Goal: Information Seeking & Learning: Understand process/instructions

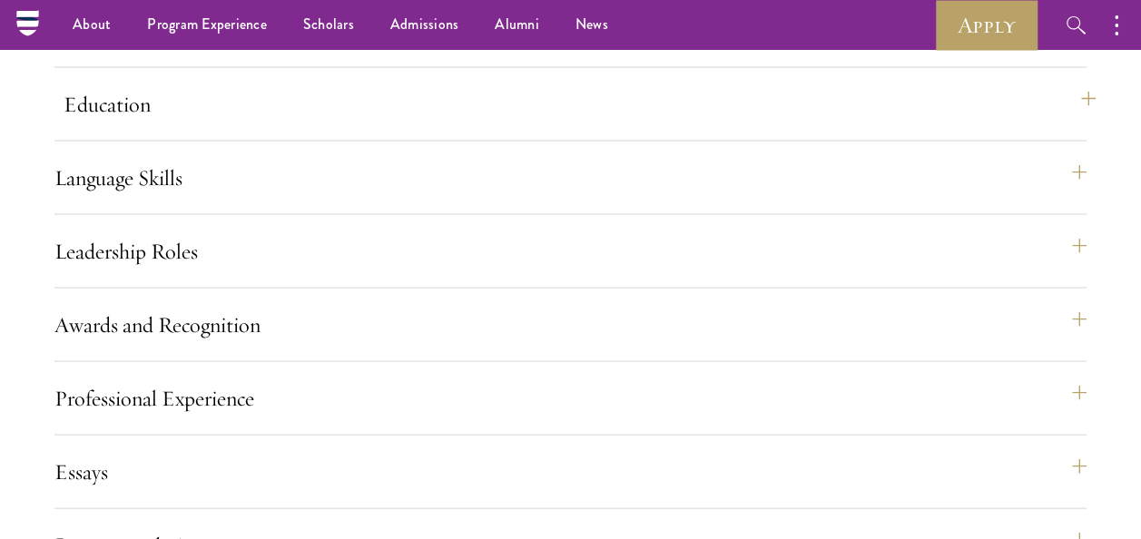
scroll to position [1543, 0]
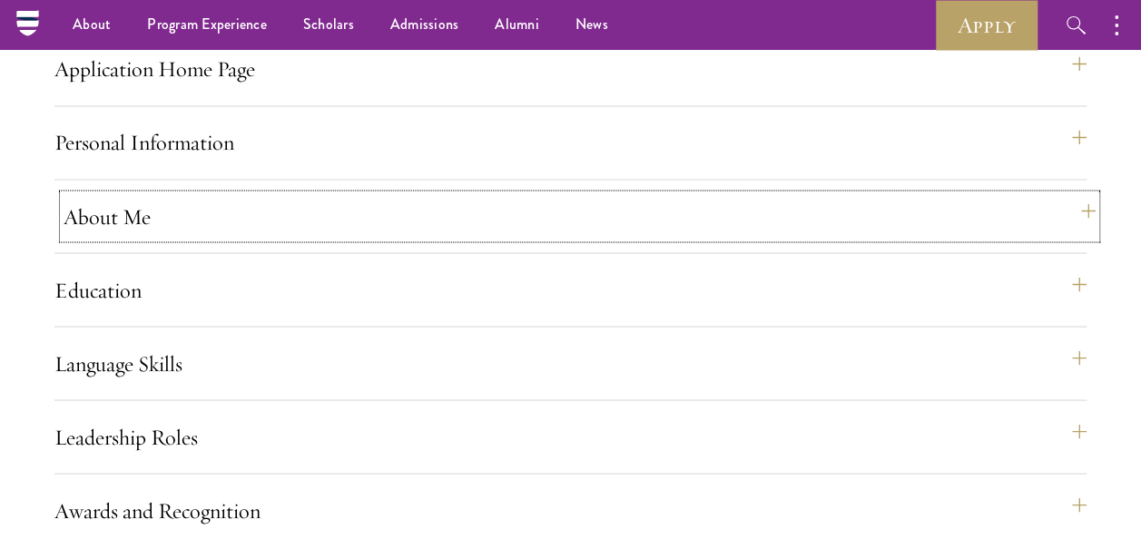
click at [174, 238] on button "About Me" at bounding box center [580, 216] width 1032 height 44
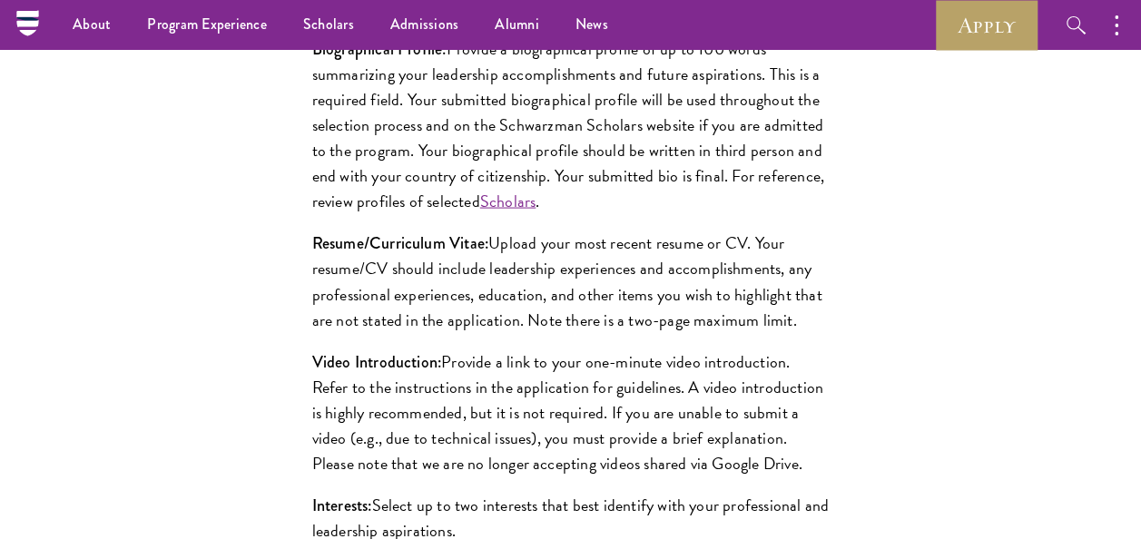
scroll to position [1816, 0]
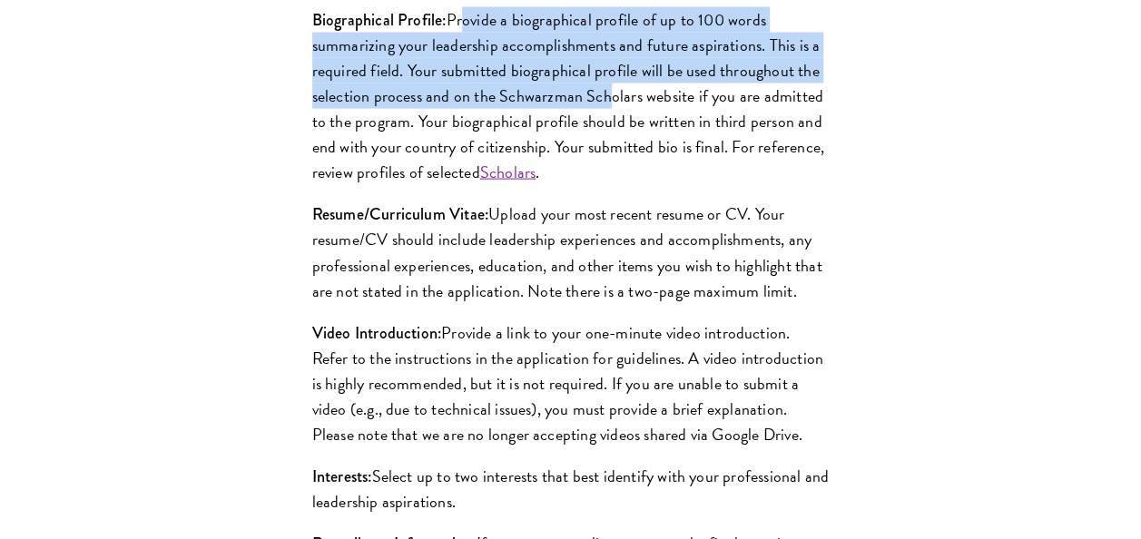
drag, startPoint x: 468, startPoint y: 73, endPoint x: 609, endPoint y: 150, distance: 161.3
click at [609, 150] on p "Biographical Profile: Provide a biographical profile of up to 100 words summari…" at bounding box center [570, 96] width 517 height 179
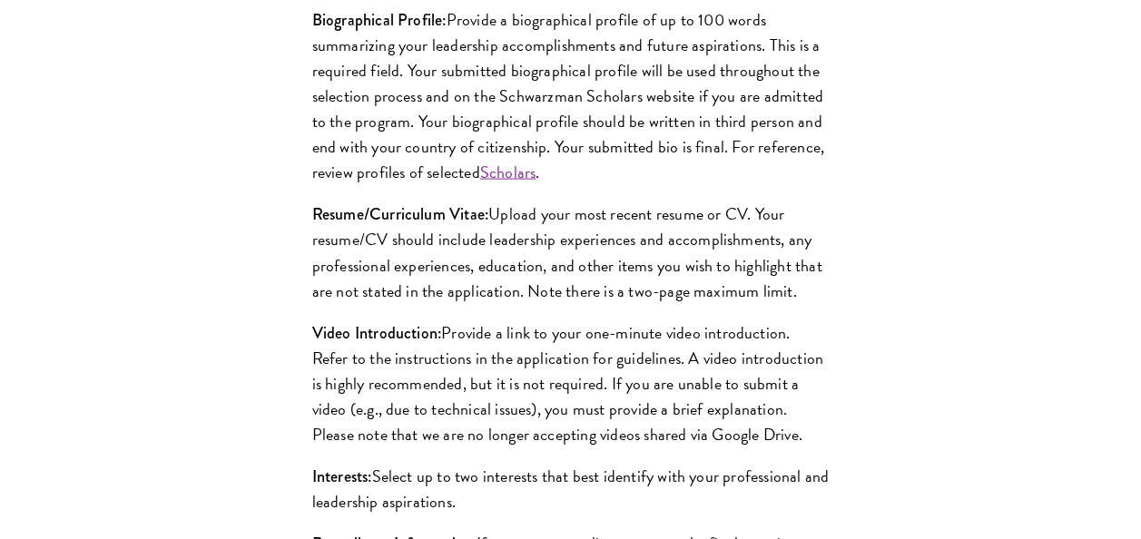
drag, startPoint x: 609, startPoint y: 150, endPoint x: 684, endPoint y: 222, distance: 104.0
click at [684, 186] on p "Biographical Profile: Provide a biographical profile of up to 100 words summari…" at bounding box center [570, 96] width 517 height 179
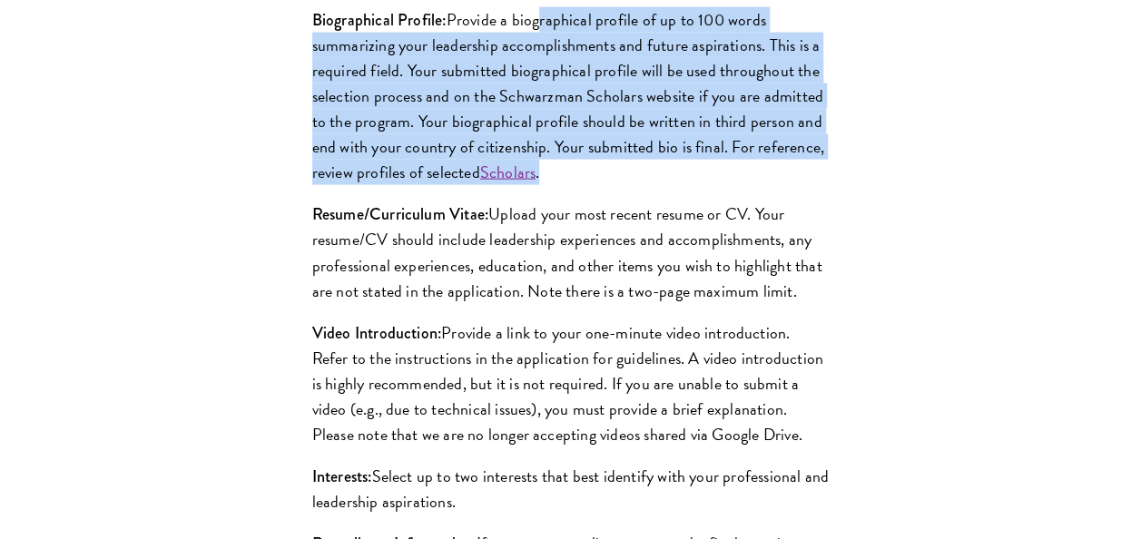
drag, startPoint x: 586, startPoint y: 223, endPoint x: 539, endPoint y: 82, distance: 149.0
click at [539, 82] on p "Biographical Profile: Provide a biographical profile of up to 100 words summari…" at bounding box center [570, 96] width 517 height 179
drag, startPoint x: 539, startPoint y: 82, endPoint x: 594, endPoint y: 212, distance: 140.8
click at [594, 186] on p "Biographical Profile: Provide a biographical profile of up to 100 words summari…" at bounding box center [570, 96] width 517 height 179
click at [581, 186] on p "Biographical Profile: Provide a biographical profile of up to 100 words summari…" at bounding box center [570, 96] width 517 height 179
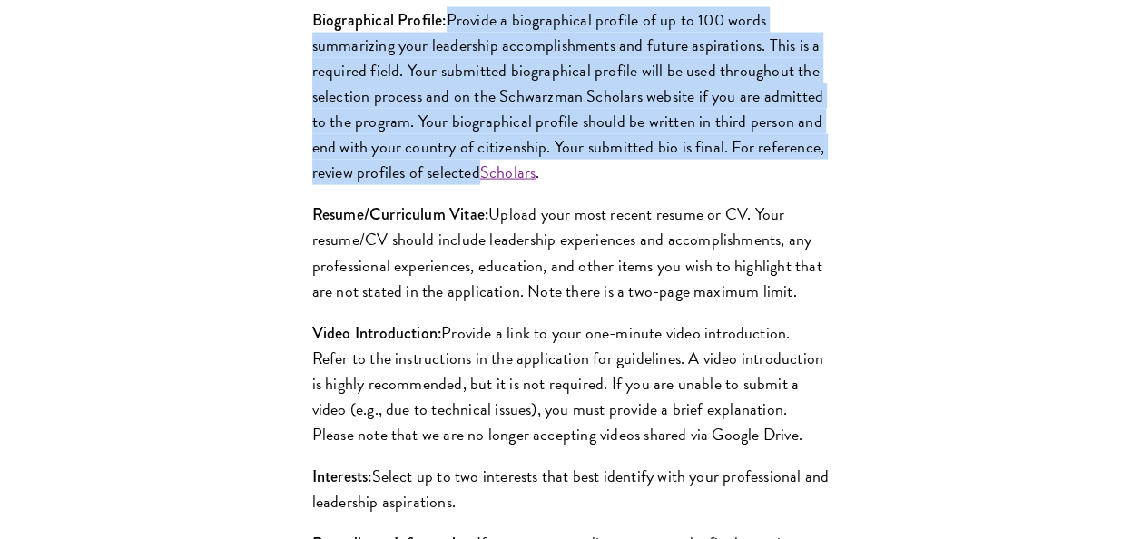
drag, startPoint x: 450, startPoint y: 68, endPoint x: 480, endPoint y: 227, distance: 161.7
click at [480, 186] on p "Biographical Profile: Provide a biographical profile of up to 100 words summari…" at bounding box center [570, 96] width 517 height 179
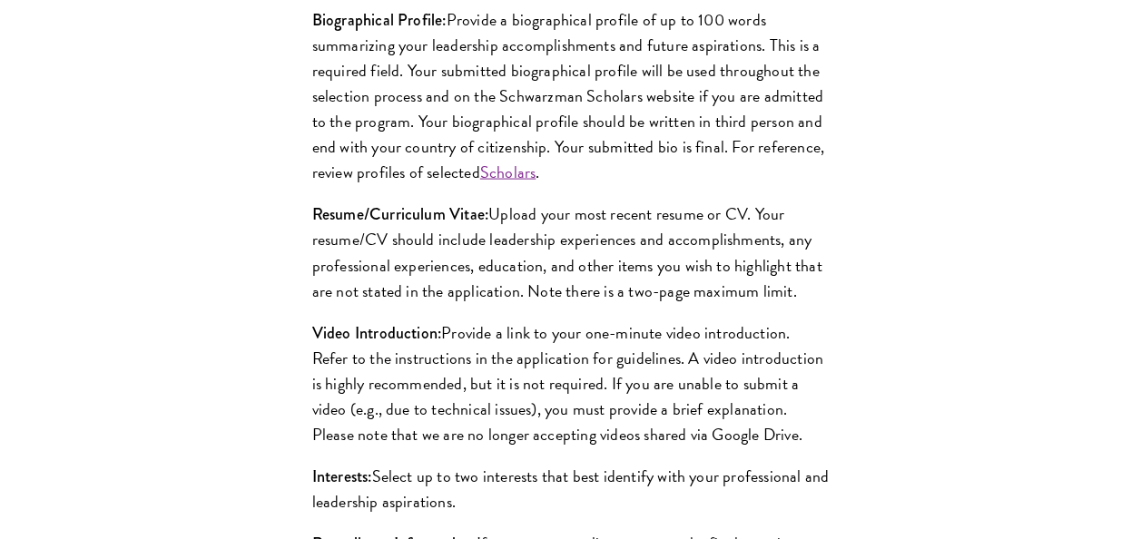
drag, startPoint x: 480, startPoint y: 227, endPoint x: 606, endPoint y: 236, distance: 125.6
click at [606, 186] on p "Biographical Profile: Provide a biographical profile of up to 100 words summari…" at bounding box center [570, 96] width 517 height 179
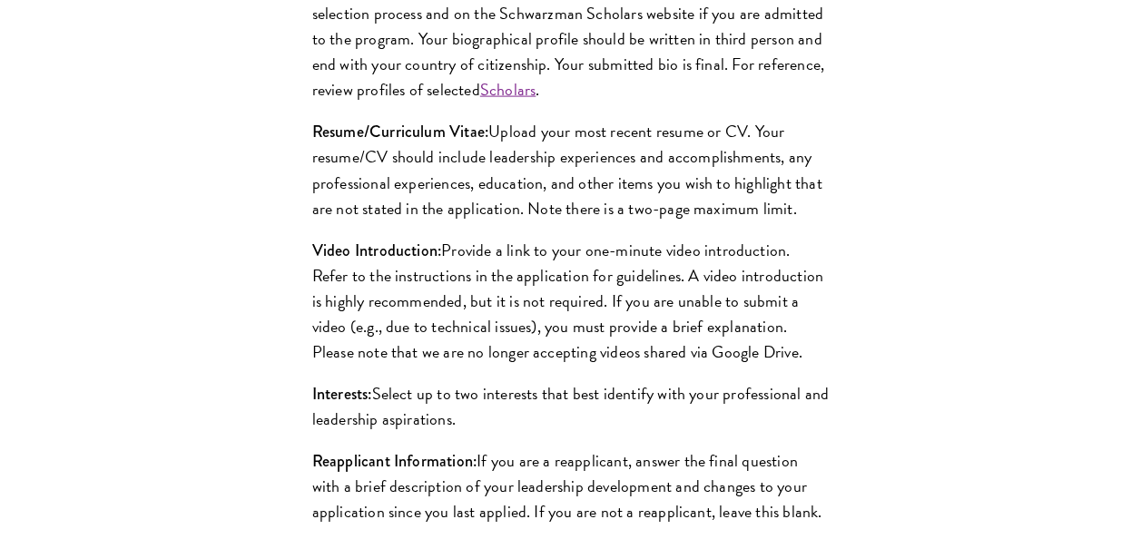
scroll to position [1997, 0]
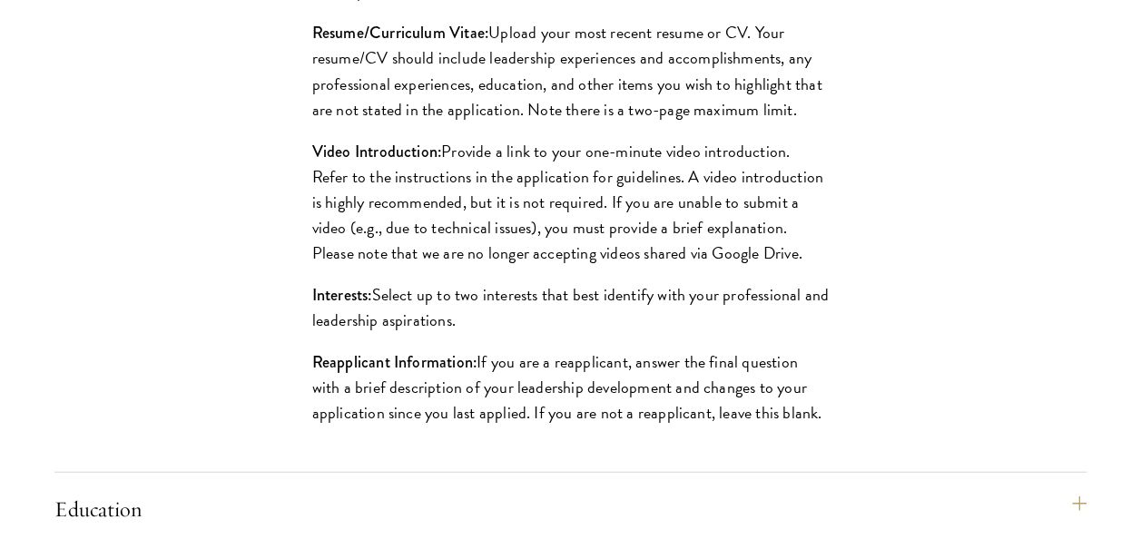
drag, startPoint x: 507, startPoint y: 89, endPoint x: 803, endPoint y: 154, distance: 303.1
click at [803, 122] on p "Resume/Curriculum Vitae: Upload your most recent resume or CV. Your resume/CV s…" at bounding box center [570, 71] width 517 height 102
drag, startPoint x: 803, startPoint y: 154, endPoint x: 732, endPoint y: 174, distance: 73.6
click at [732, 122] on p "Resume/Curriculum Vitae: Upload your most recent resume or CV. Your resume/CV s…" at bounding box center [570, 71] width 517 height 102
click at [810, 122] on p "Resume/Curriculum Vitae: Upload your most recent resume or CV. Your resume/CV s…" at bounding box center [570, 71] width 517 height 102
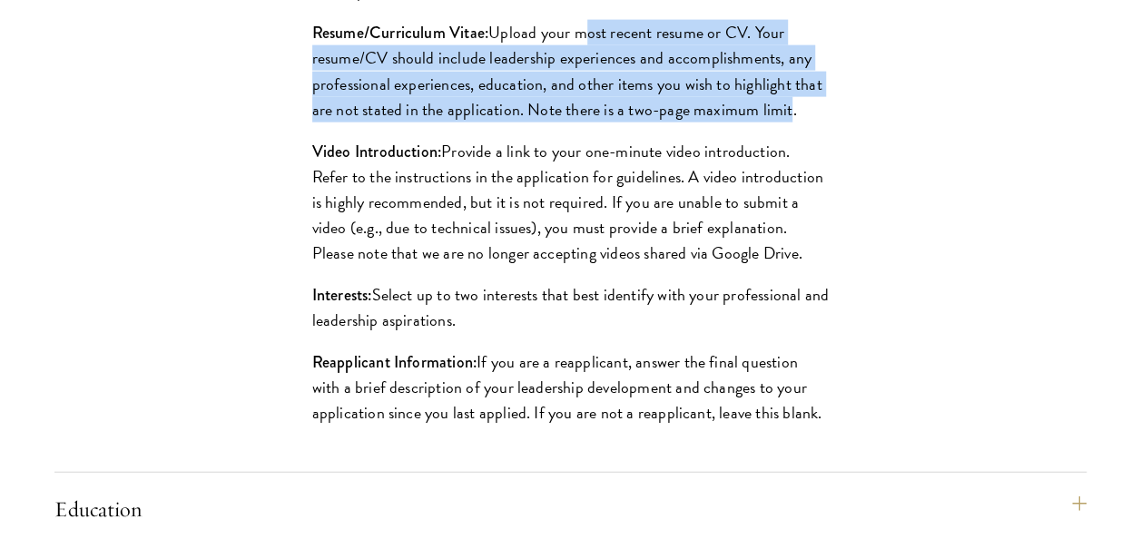
drag, startPoint x: 784, startPoint y: 172, endPoint x: 576, endPoint y: 100, distance: 220.8
click at [576, 100] on p "Resume/Curriculum Vitae: Upload your most recent resume or CV. Your resume/CV s…" at bounding box center [570, 71] width 517 height 102
drag, startPoint x: 576, startPoint y: 100, endPoint x: 534, endPoint y: 149, distance: 64.4
click at [534, 122] on p "Resume/Curriculum Vitae: Upload your most recent resume or CV. Your resume/CV s…" at bounding box center [570, 71] width 517 height 102
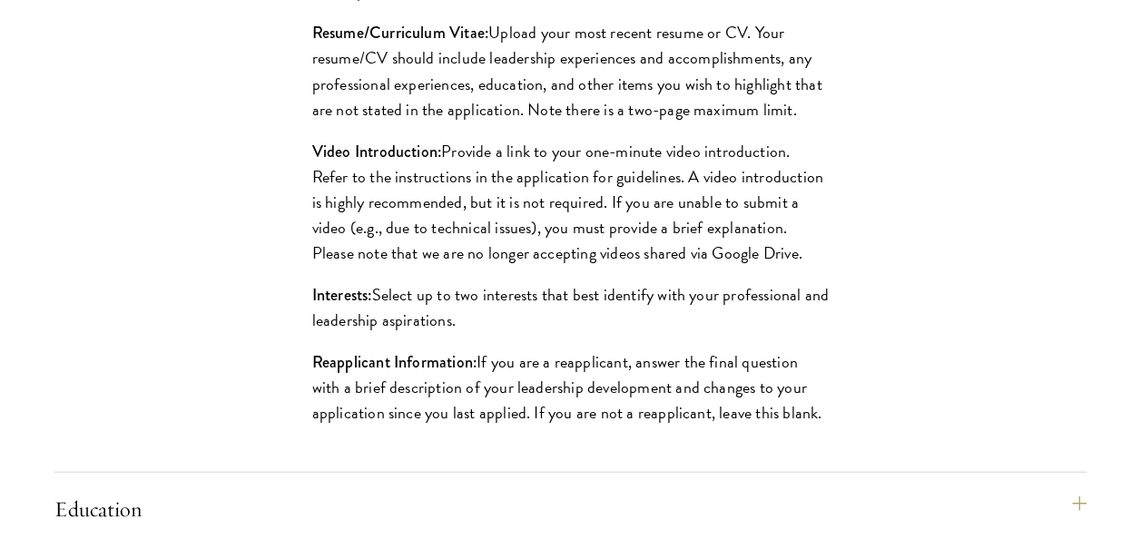
click at [514, 91] on p "Resume/Curriculum Vitae: Upload your most recent resume or CV. Your resume/CV s…" at bounding box center [570, 71] width 517 height 102
click at [833, 124] on div "Biographical Profile: Provide a biographical profile of up to 100 words summari…" at bounding box center [571, 135] width 626 height 674
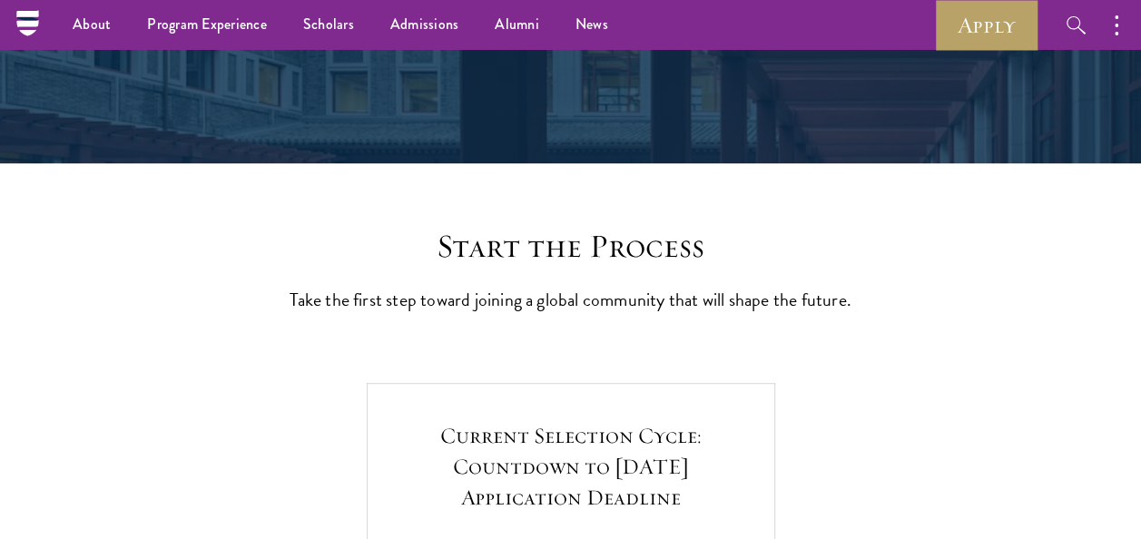
scroll to position [91, 0]
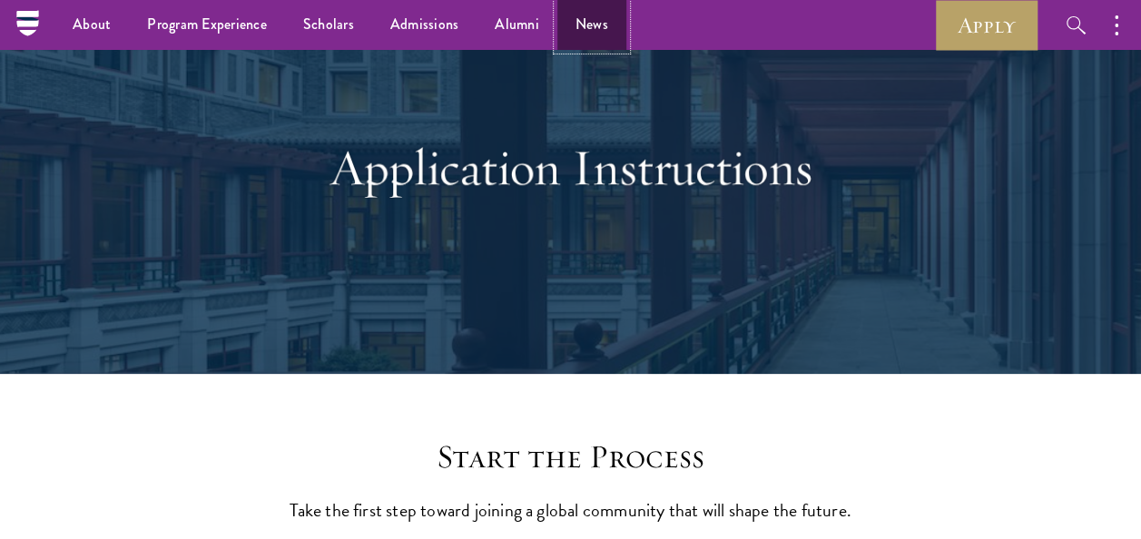
click at [581, 10] on link "News" at bounding box center [591, 25] width 69 height 50
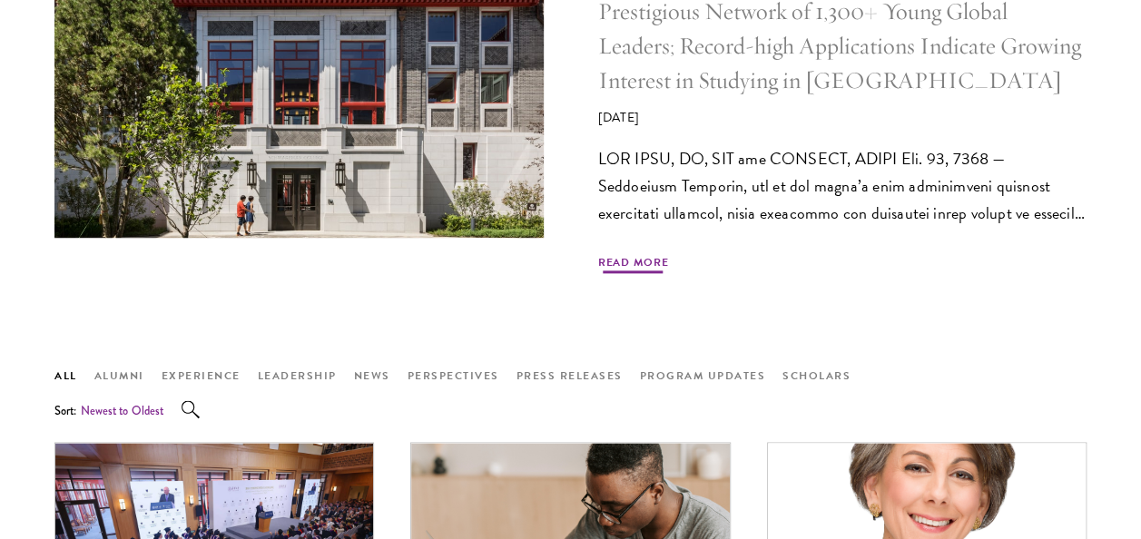
scroll to position [1362, 0]
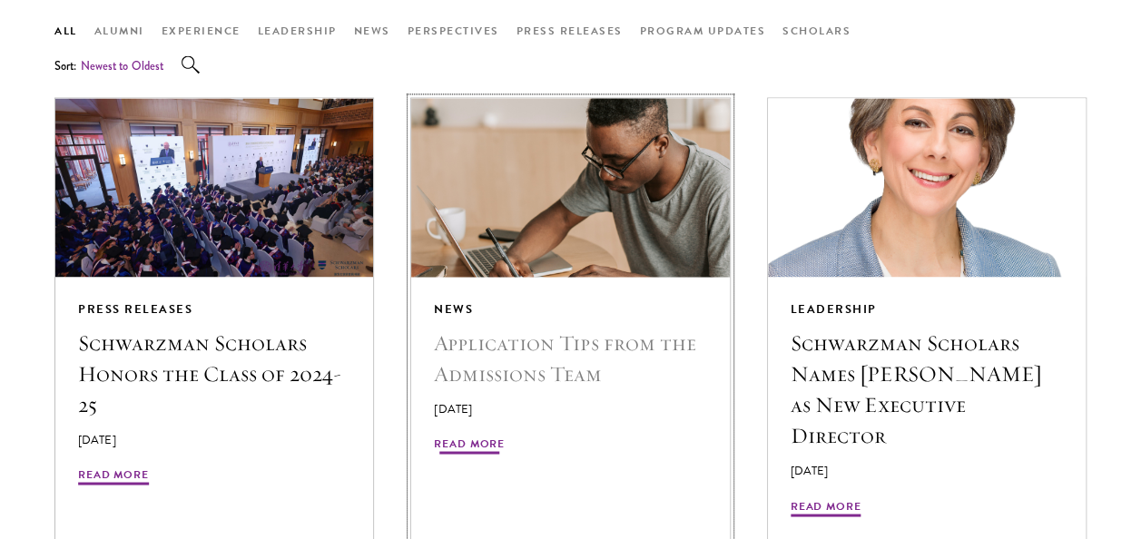
click at [488, 439] on span "Read More" at bounding box center [469, 446] width 71 height 22
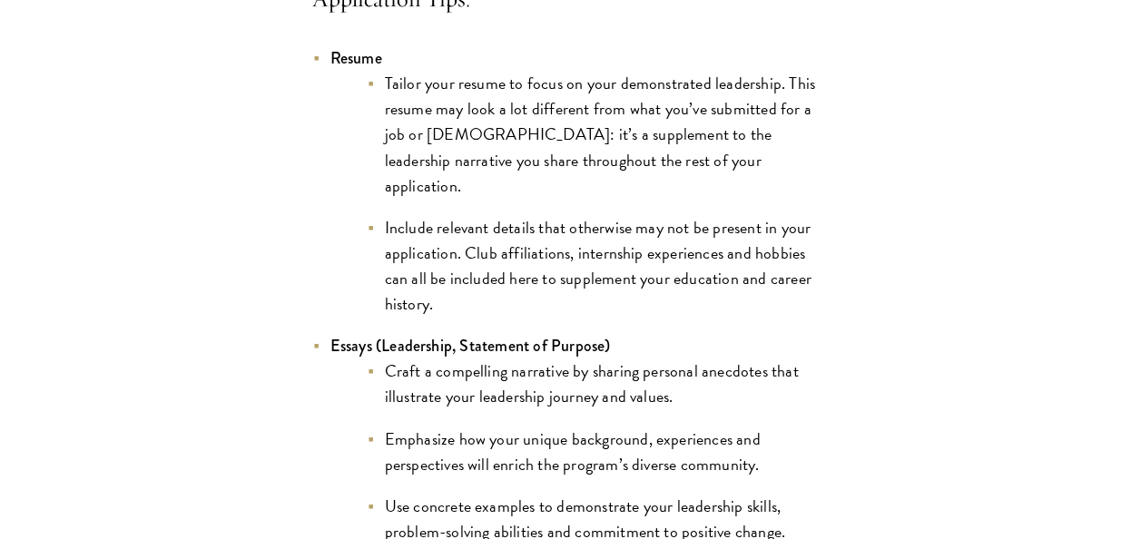
scroll to position [1543, 0]
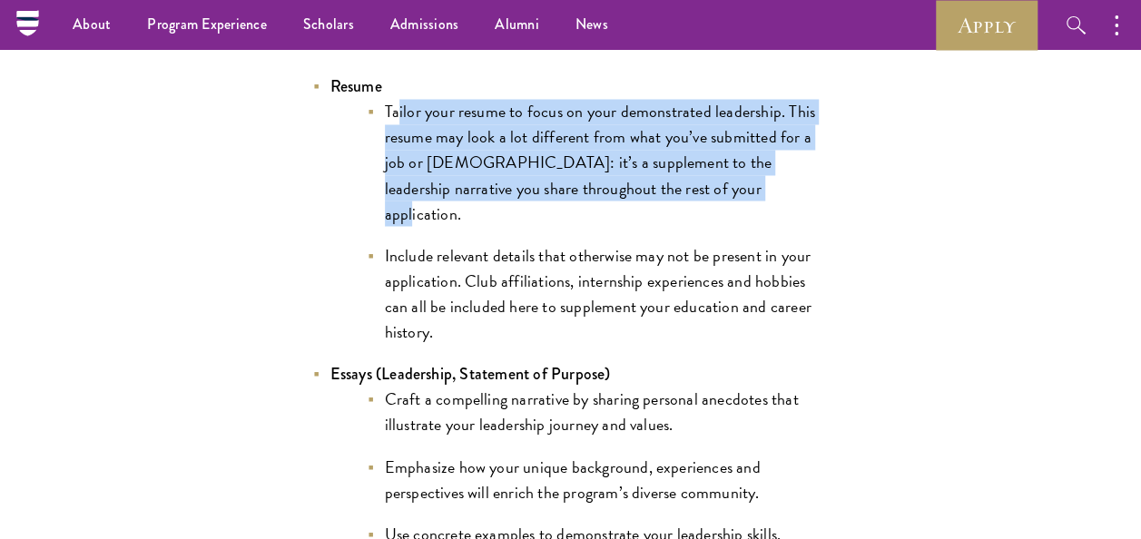
drag, startPoint x: 394, startPoint y: 110, endPoint x: 702, endPoint y: 189, distance: 317.7
click at [702, 189] on li "Tailor your resume to focus on your demonstrated leadership. This resume may lo…" at bounding box center [598, 162] width 463 height 127
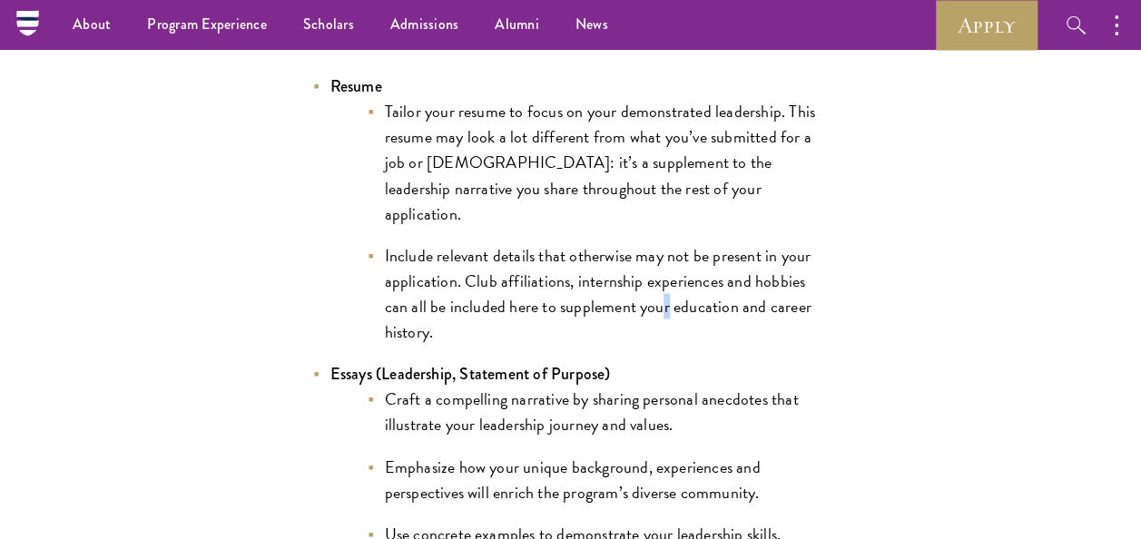
drag, startPoint x: 702, startPoint y: 189, endPoint x: 637, endPoint y: 276, distance: 108.4
click at [637, 276] on li "Include relevant details that otherwise may not be present in your application.…" at bounding box center [598, 293] width 463 height 102
drag, startPoint x: 637, startPoint y: 276, endPoint x: 534, endPoint y: 284, distance: 103.8
click at [535, 283] on li "Include relevant details that otherwise may not be present in your application.…" at bounding box center [598, 293] width 463 height 102
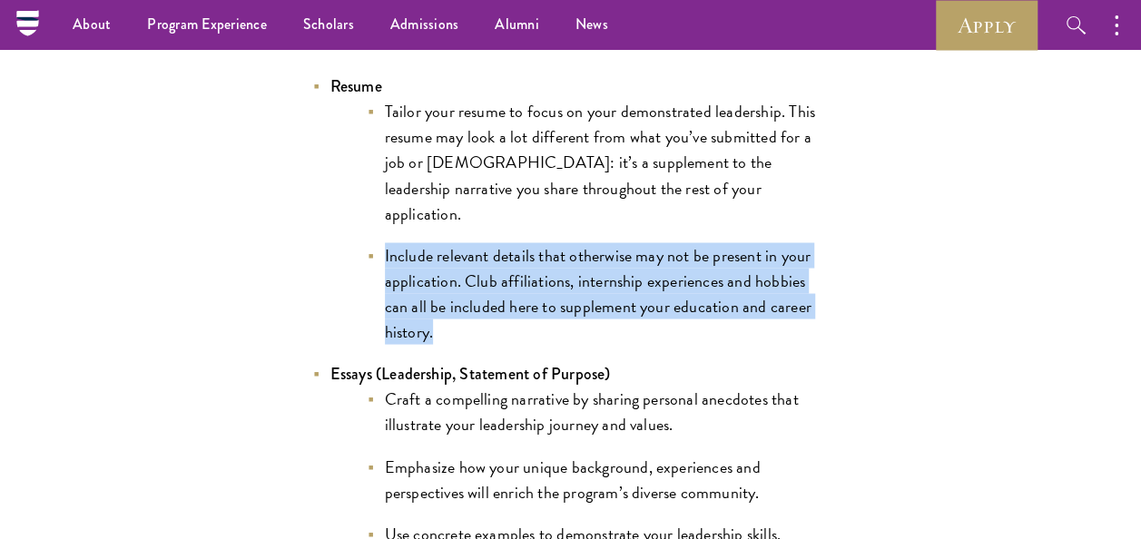
drag, startPoint x: 491, startPoint y: 300, endPoint x: 368, endPoint y: 235, distance: 139.3
click at [368, 242] on li "Include relevant details that otherwise may not be present in your application.…" at bounding box center [598, 293] width 463 height 102
drag, startPoint x: 368, startPoint y: 235, endPoint x: 530, endPoint y: 291, distance: 172.0
click at [530, 291] on li "Include relevant details that otherwise may not be present in your application.…" at bounding box center [598, 293] width 463 height 102
click at [516, 309] on li "Include relevant details that otherwise may not be present in your application.…" at bounding box center [598, 293] width 463 height 102
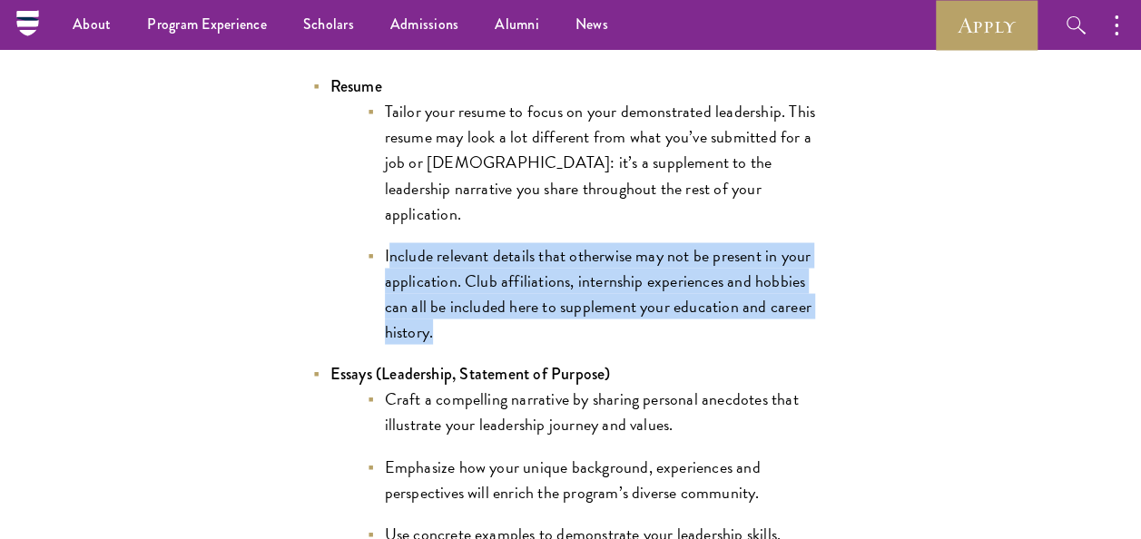
drag, startPoint x: 494, startPoint y: 315, endPoint x: 388, endPoint y: 219, distance: 143.3
click at [388, 242] on li "Include relevant details that otherwise may not be present in your application.…" at bounding box center [598, 293] width 463 height 102
drag, startPoint x: 388, startPoint y: 219, endPoint x: 508, endPoint y: 280, distance: 135.2
click at [508, 280] on li "Include relevant details that otherwise may not be present in your application.…" at bounding box center [598, 293] width 463 height 102
click at [504, 317] on li "Include relevant details that otherwise may not be present in your application.…" at bounding box center [598, 293] width 463 height 102
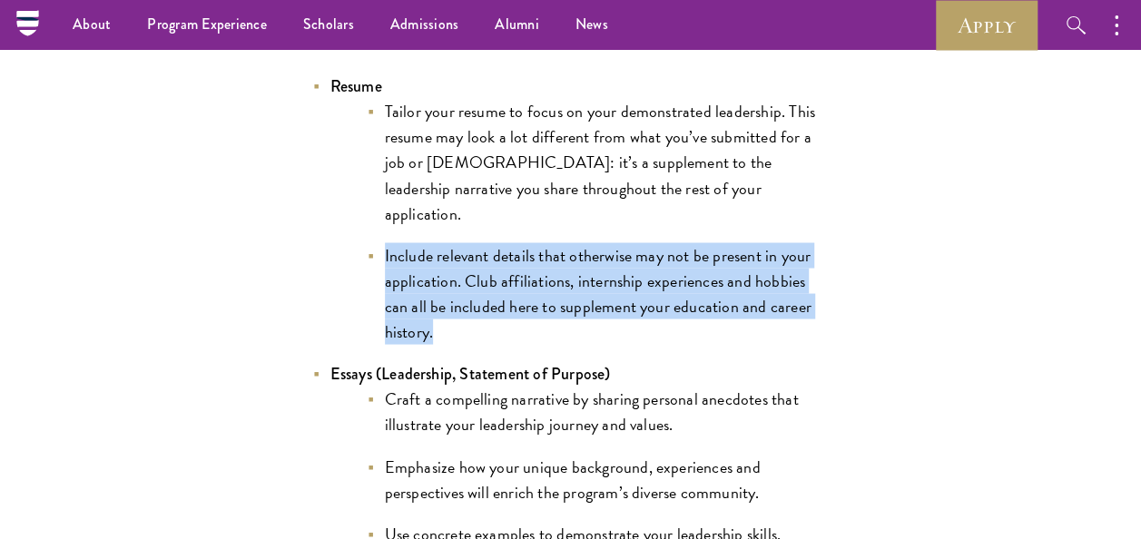
drag, startPoint x: 484, startPoint y: 316, endPoint x: 368, endPoint y: 231, distance: 144.2
click at [368, 242] on li "Include relevant details that otherwise may not be present in your application.…" at bounding box center [598, 293] width 463 height 102
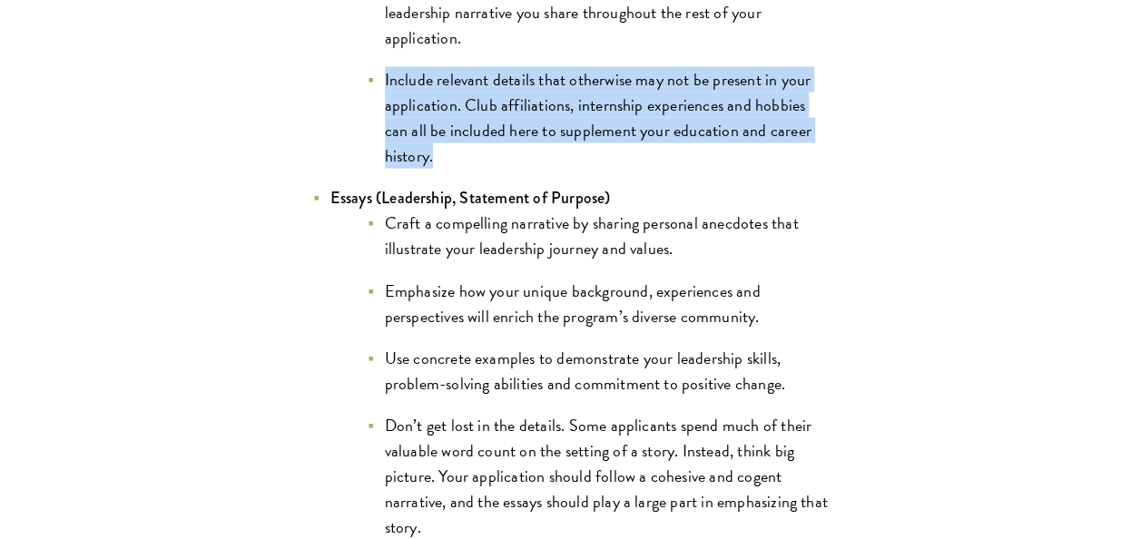
scroll to position [1725, 0]
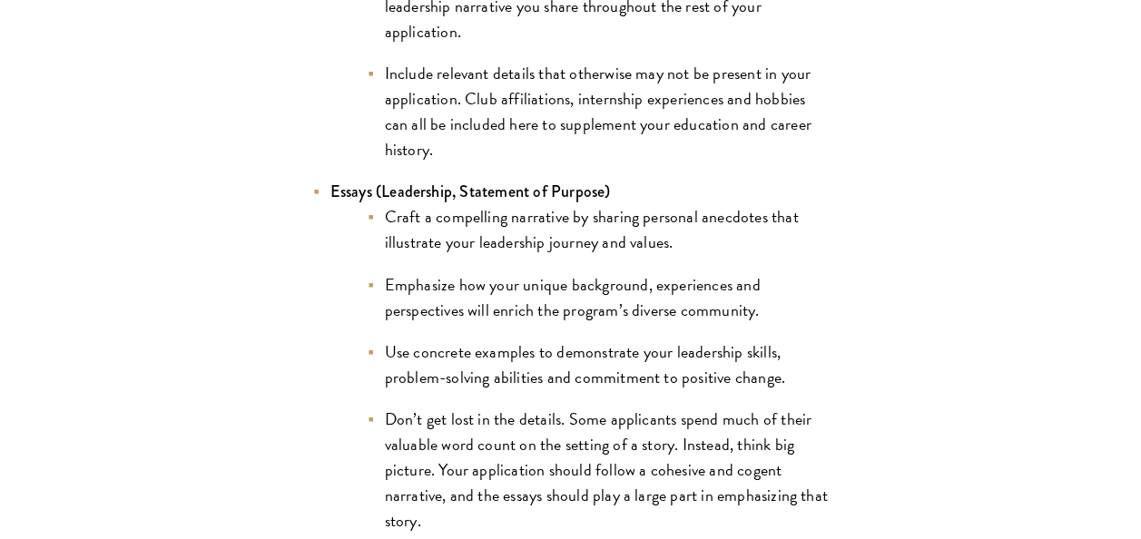
click at [487, 243] on ul "Craft a compelling narrative by sharing personal anecdotes that illustrate your…" at bounding box center [579, 487] width 499 height 566
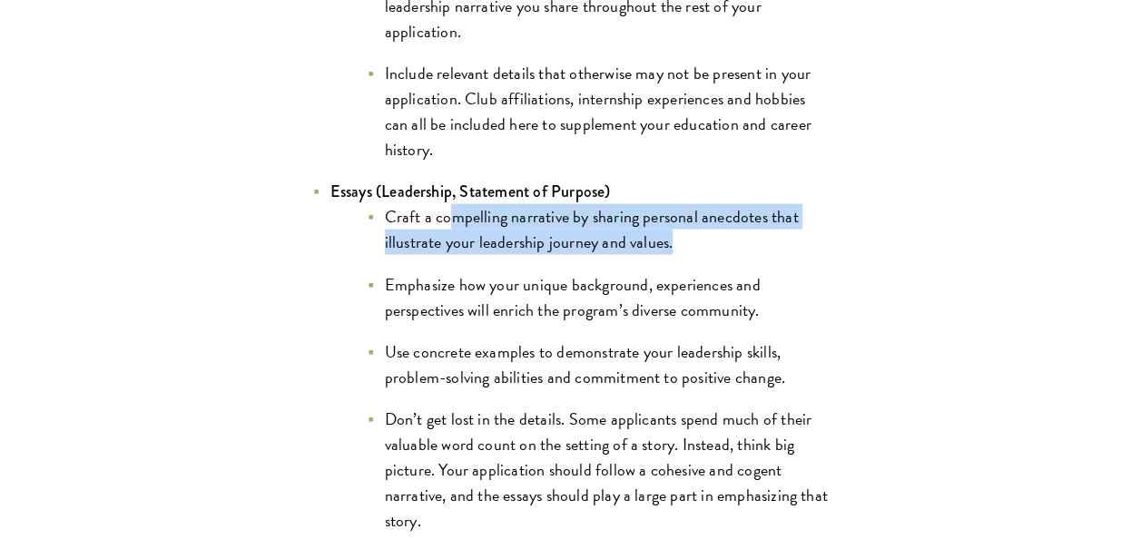
drag, startPoint x: 452, startPoint y: 202, endPoint x: 733, endPoint y: 228, distance: 281.7
click at [733, 228] on li "Craft a compelling narrative by sharing personal anecdotes that illustrate your…" at bounding box center [598, 229] width 463 height 51
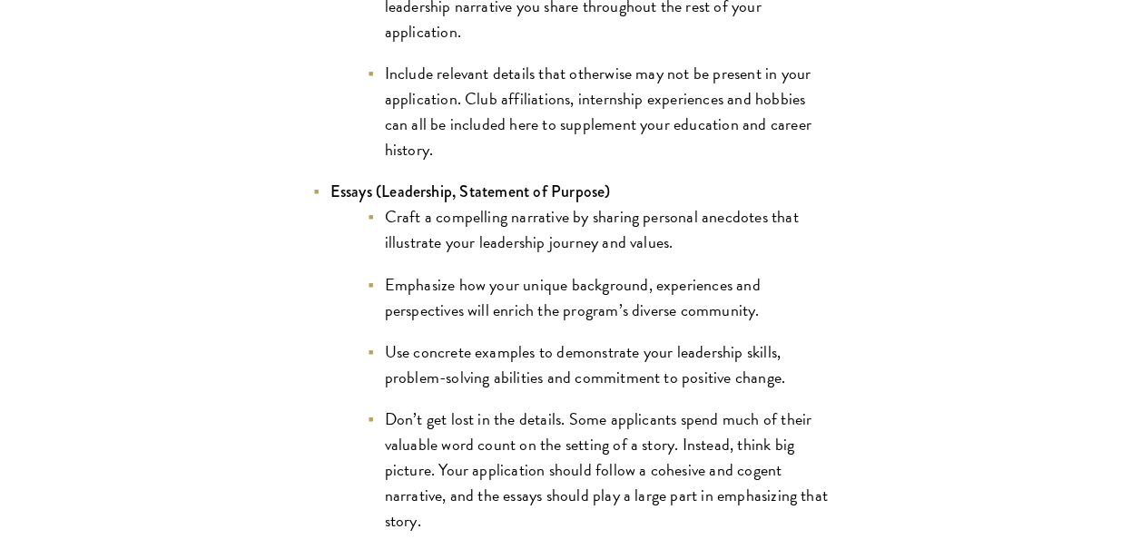
drag, startPoint x: 733, startPoint y: 228, endPoint x: 666, endPoint y: 253, distance: 71.0
click at [666, 272] on li "Emphasize how your unique background, experiences and perspectives will enrich …" at bounding box center [598, 297] width 463 height 51
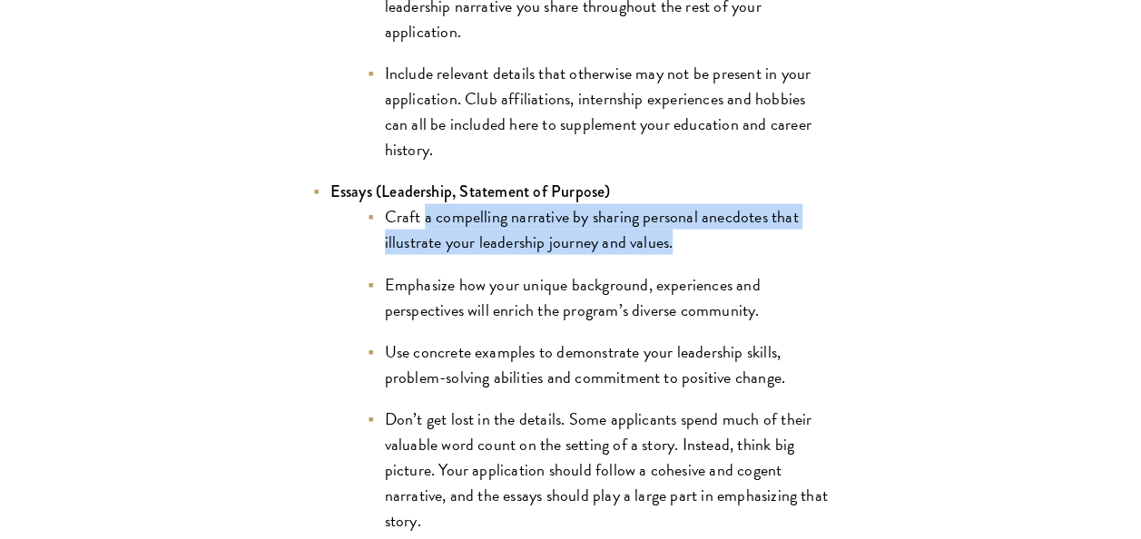
drag, startPoint x: 421, startPoint y: 202, endPoint x: 686, endPoint y: 220, distance: 265.7
click at [686, 220] on li "Craft a compelling narrative by sharing personal anecdotes that illustrate your…" at bounding box center [598, 229] width 463 height 51
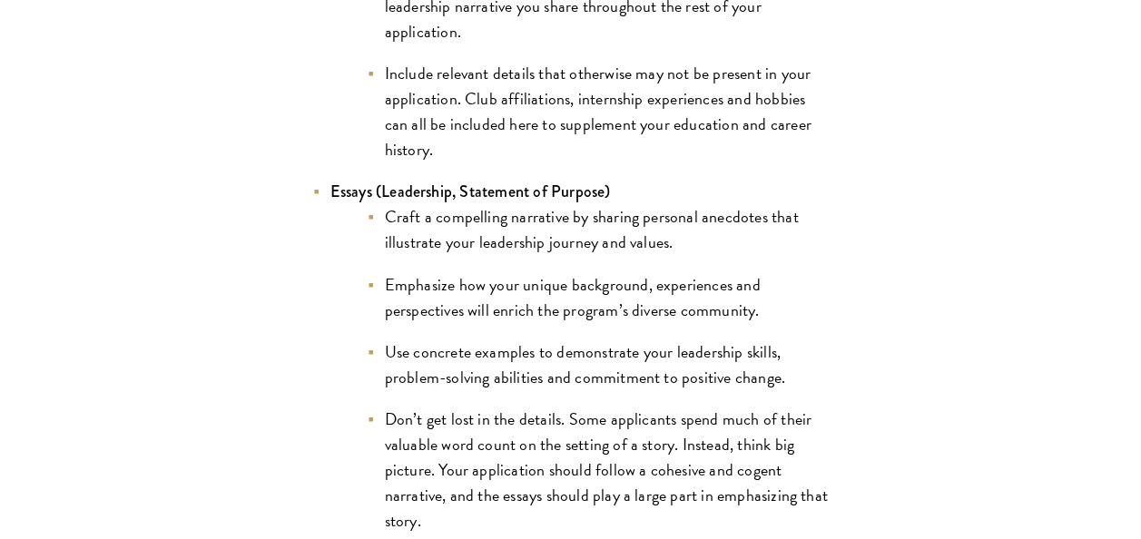
drag, startPoint x: 686, startPoint y: 220, endPoint x: 568, endPoint y: 268, distance: 127.4
click at [568, 272] on li "Emphasize how your unique background, experiences and perspectives will enrich …" at bounding box center [598, 297] width 463 height 51
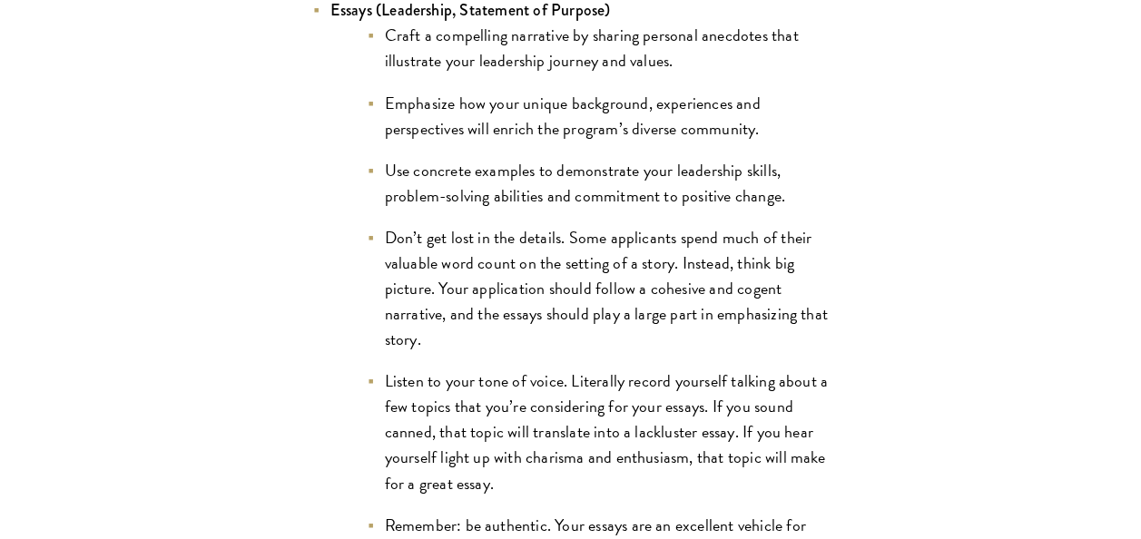
scroll to position [1997, 0]
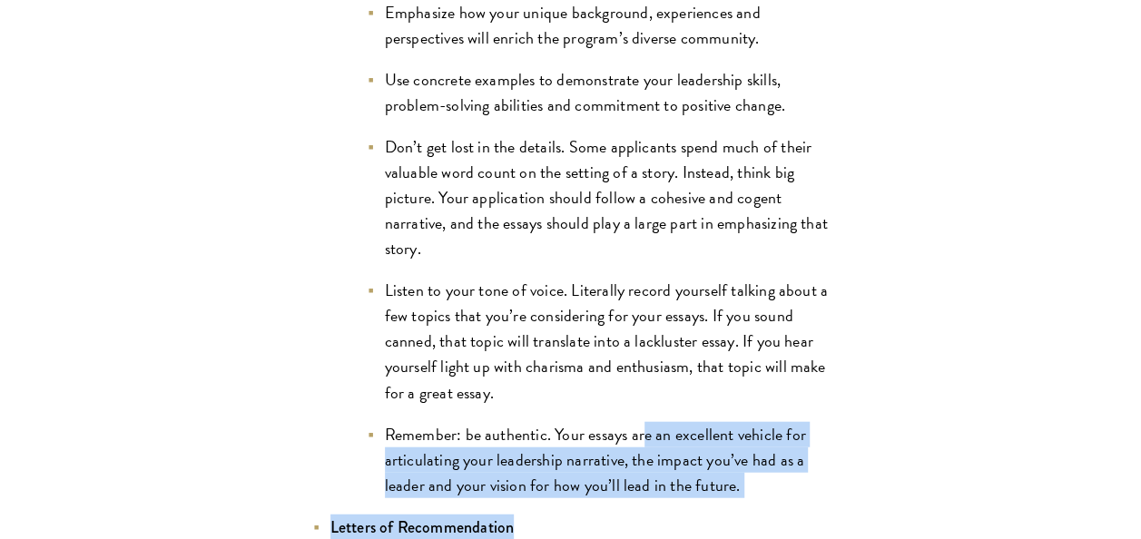
drag, startPoint x: 797, startPoint y: 477, endPoint x: 642, endPoint y: 385, distance: 180.3
drag, startPoint x: 642, startPoint y: 385, endPoint x: 692, endPoint y: 482, distance: 109.2
click at [777, 456] on li "Remember: be authentic. Your essays are an excellent vehicle for articulating y…" at bounding box center [598, 460] width 463 height 76
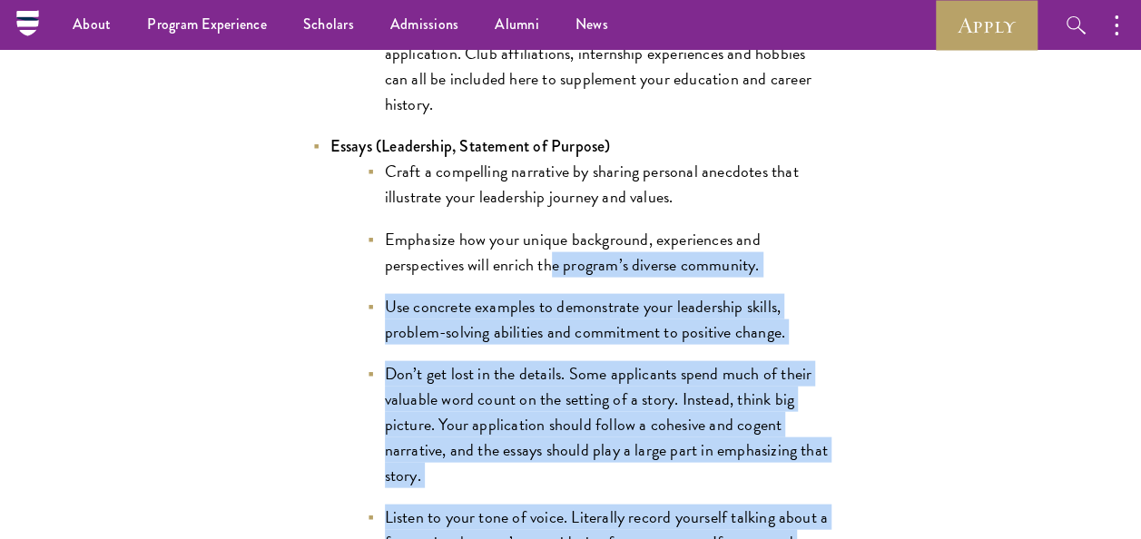
scroll to position [1634, 0]
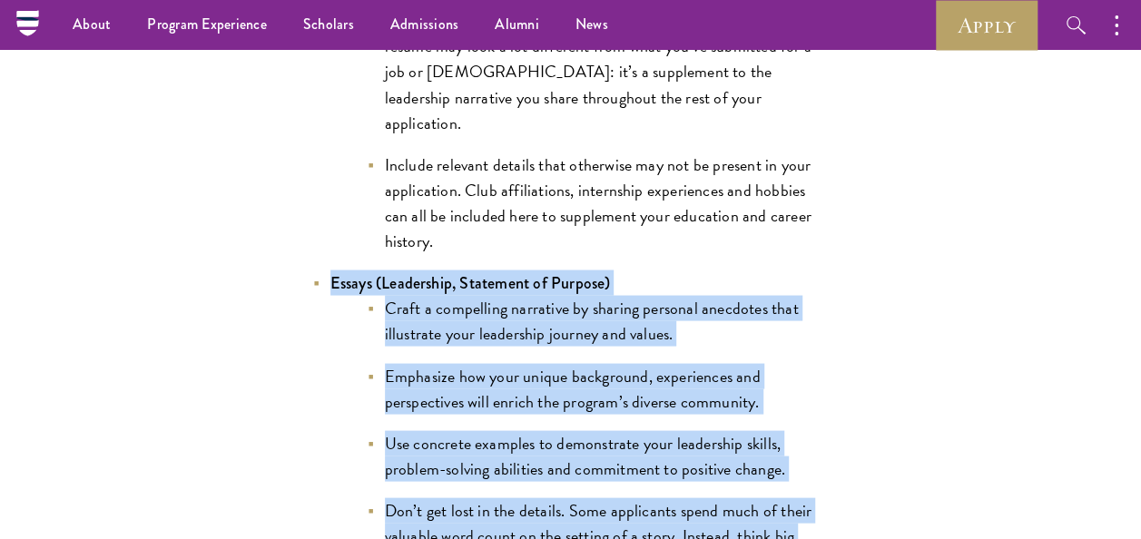
drag, startPoint x: 763, startPoint y: 458, endPoint x: 321, endPoint y: 257, distance: 485.9
copy li "Essays (Leadership, Statement of Purpose) Craft a compelling narrative by shari…"
